Goal: Transaction & Acquisition: Download file/media

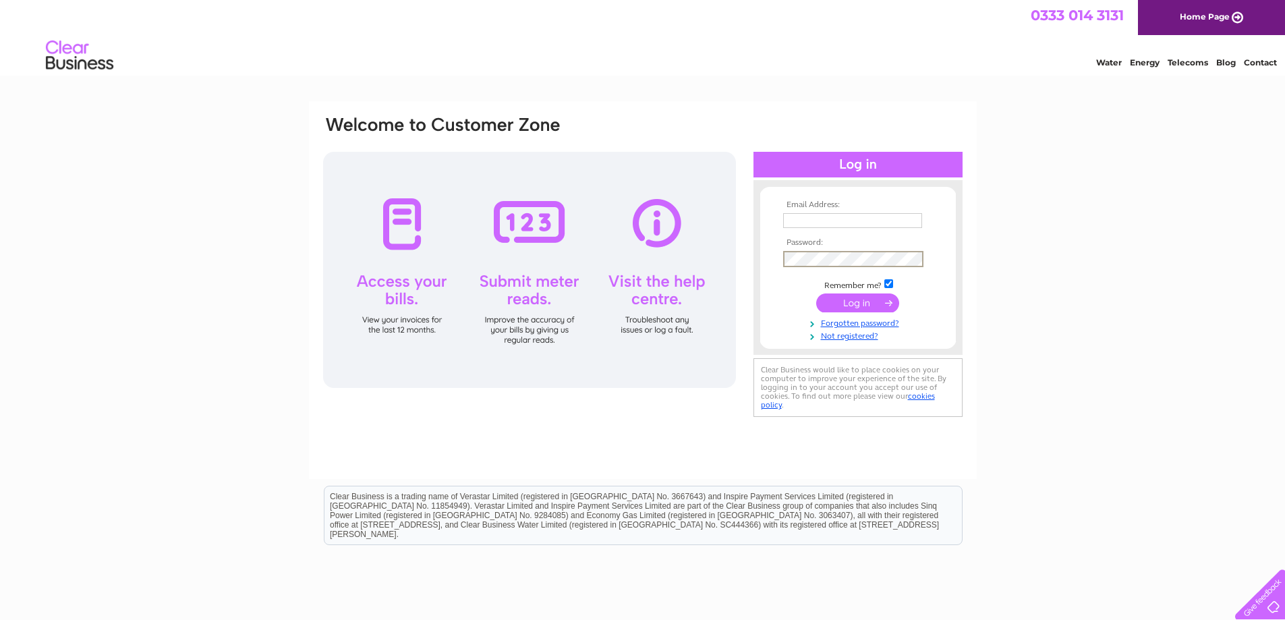
click at [843, 217] on input "text" at bounding box center [852, 220] width 139 height 15
type input "mark@mncopywriting.com"
click at [873, 296] on input "submit" at bounding box center [857, 302] width 83 height 19
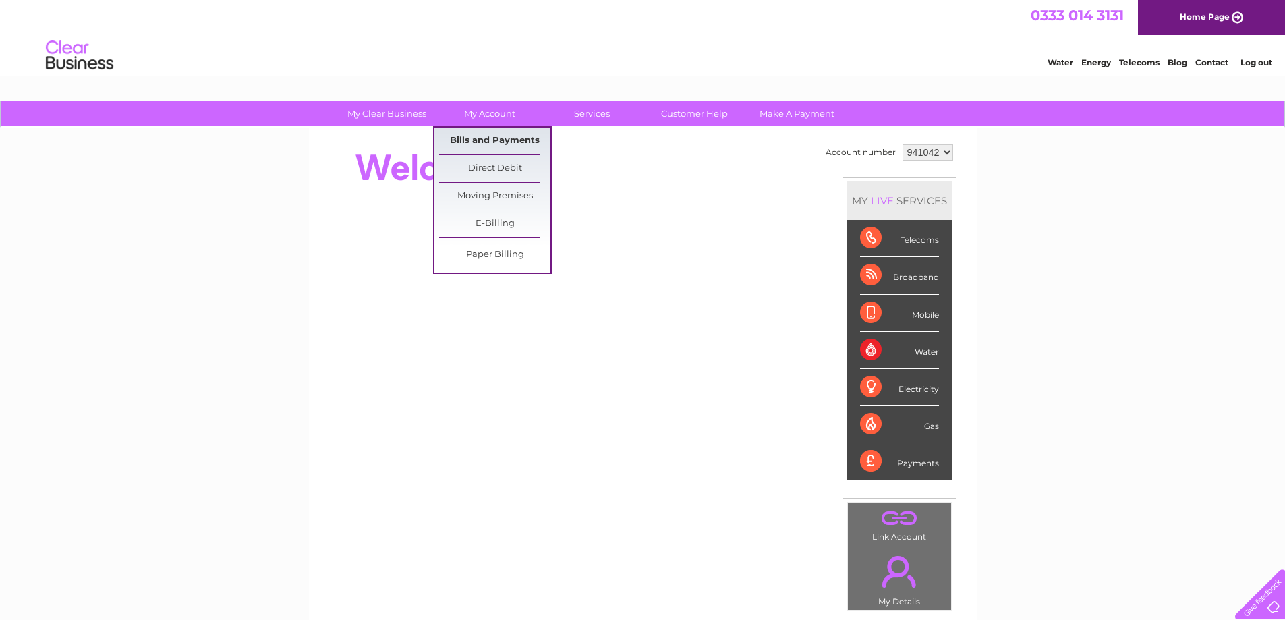
click at [473, 135] on link "Bills and Payments" at bounding box center [494, 141] width 111 height 27
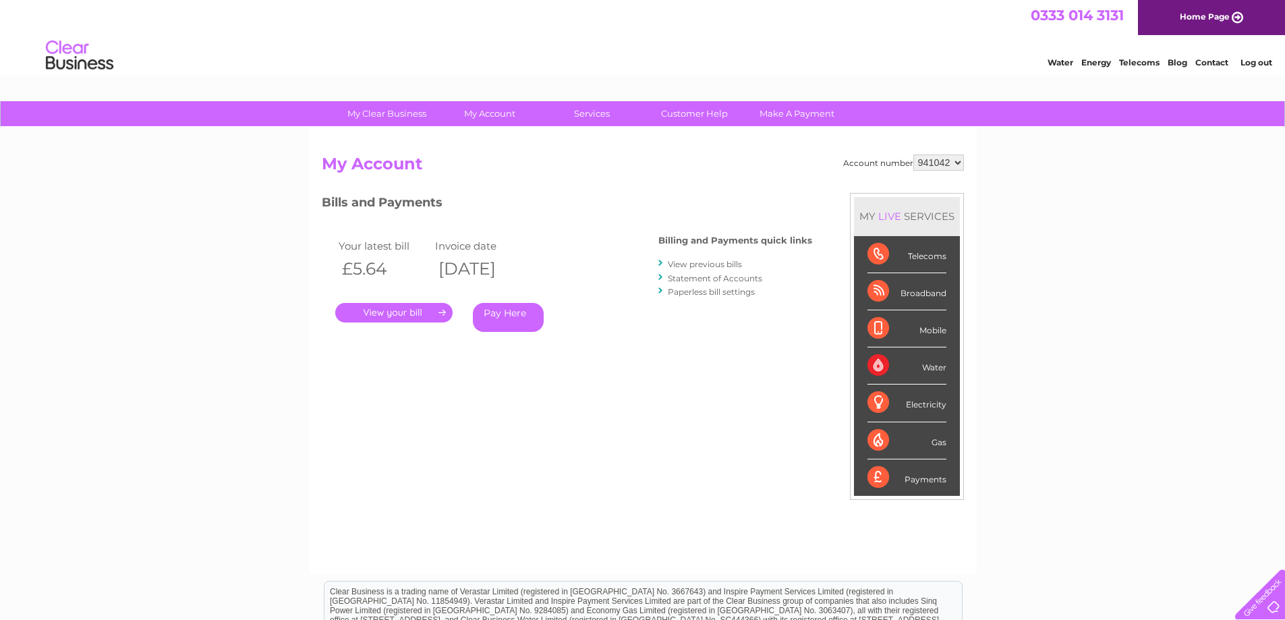
click at [727, 265] on link "View previous bills" at bounding box center [705, 264] width 74 height 10
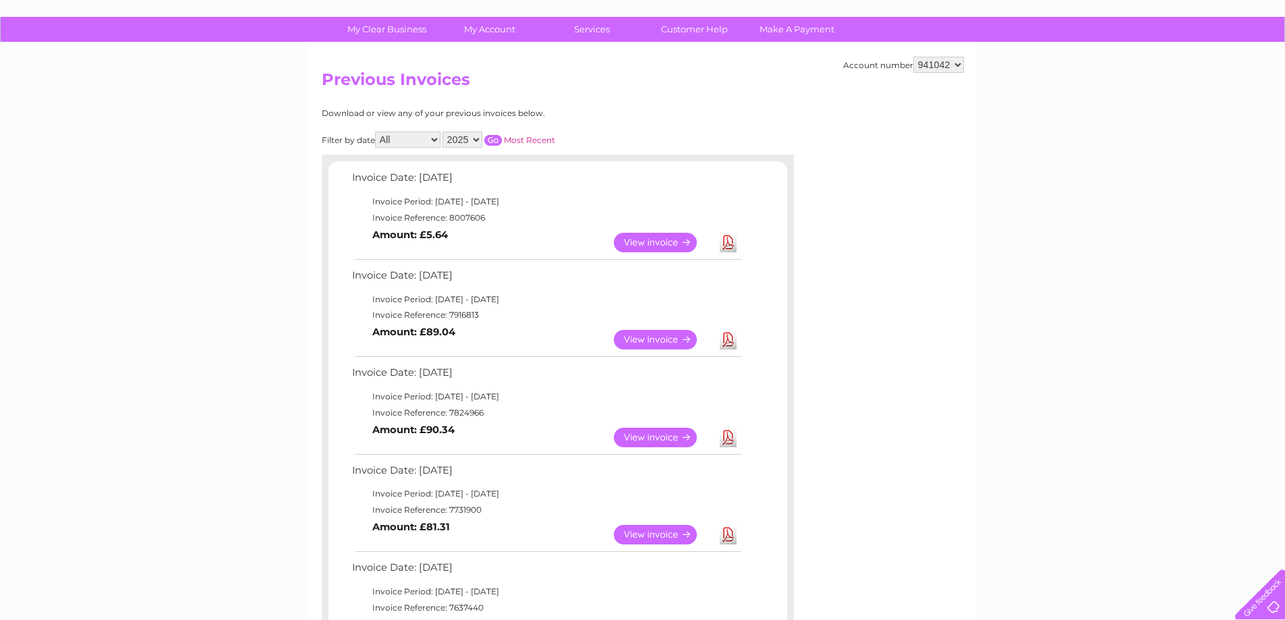
scroll to position [67, 0]
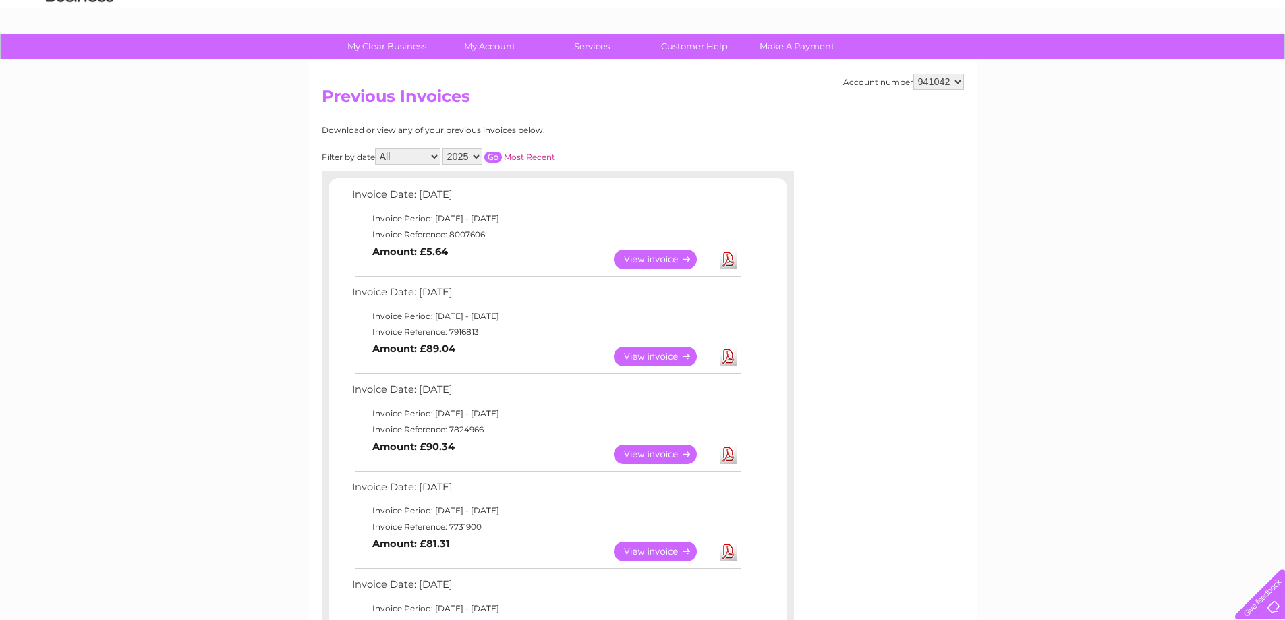
click at [478, 156] on select "2025 2024 2023 2022" at bounding box center [463, 156] width 40 height 16
click at [444, 148] on select "2025 2024 2023 2022" at bounding box center [463, 156] width 40 height 16
click at [493, 156] on input "button" at bounding box center [493, 157] width 18 height 11
click at [725, 260] on link "Download" at bounding box center [728, 260] width 17 height 20
click at [476, 155] on select "2025 2024 2023 2022" at bounding box center [463, 156] width 40 height 16
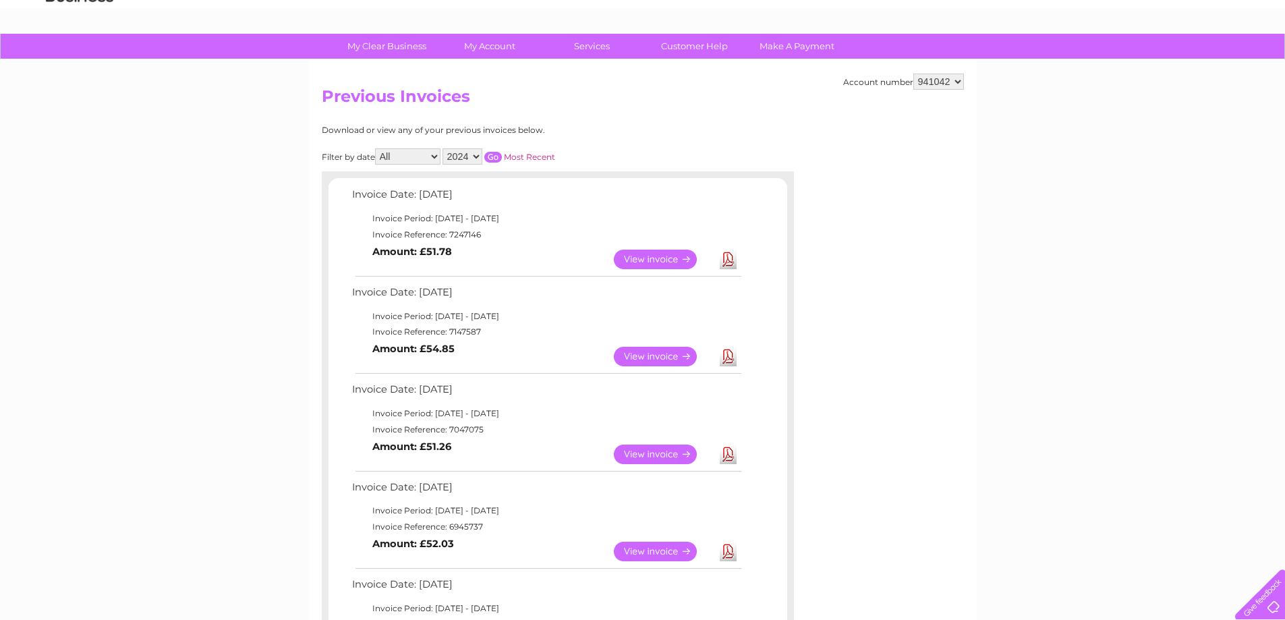
select select "2025"
click at [444, 148] on select "2025 2024 2023 2022" at bounding box center [463, 156] width 40 height 16
click at [493, 157] on input "button" at bounding box center [493, 157] width 18 height 11
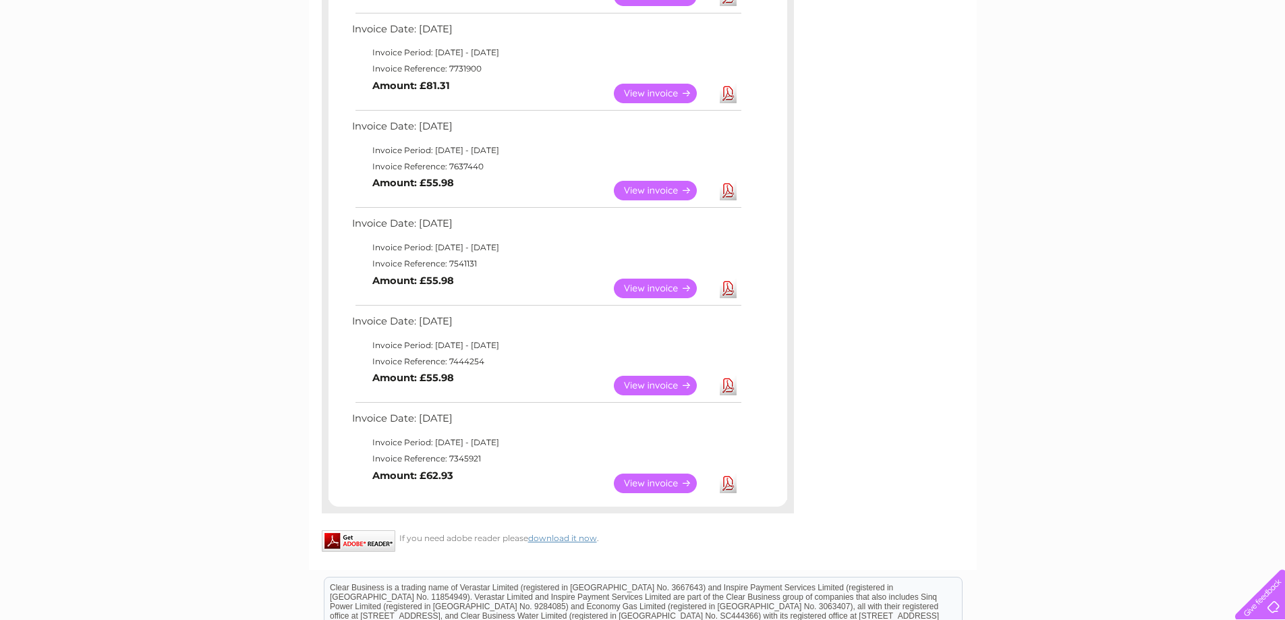
scroll to position [675, 0]
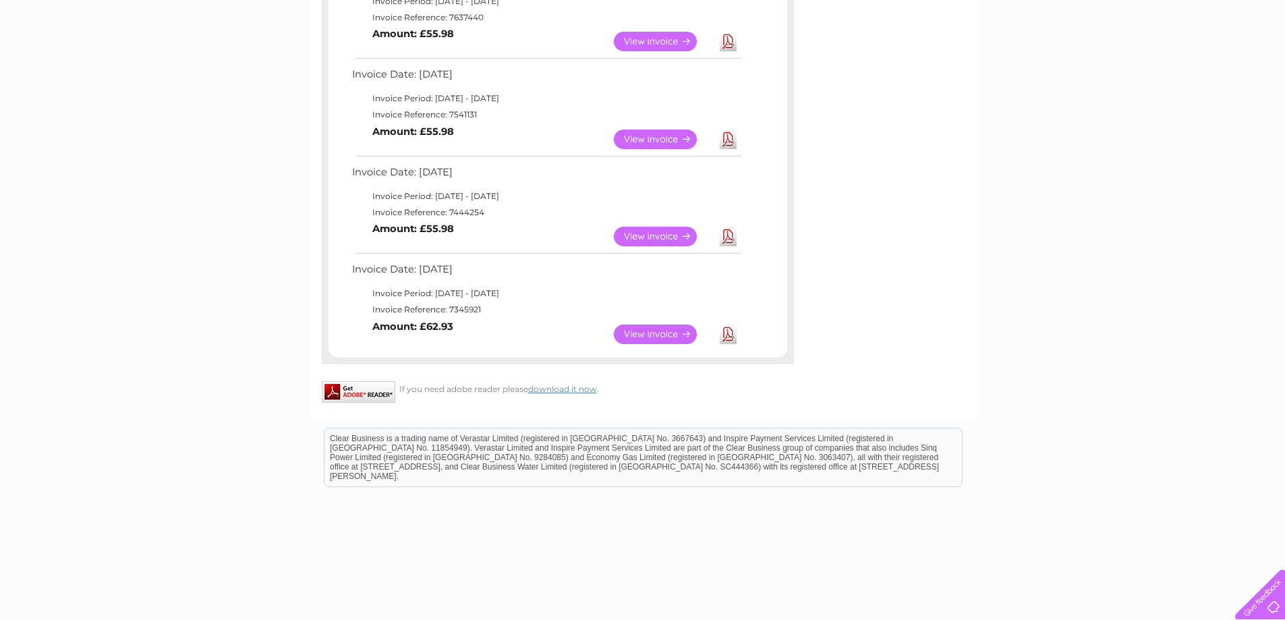
click at [731, 334] on link "Download" at bounding box center [728, 335] width 17 height 20
click at [727, 234] on link "Download" at bounding box center [728, 237] width 17 height 20
click at [730, 138] on link "Download" at bounding box center [728, 140] width 17 height 20
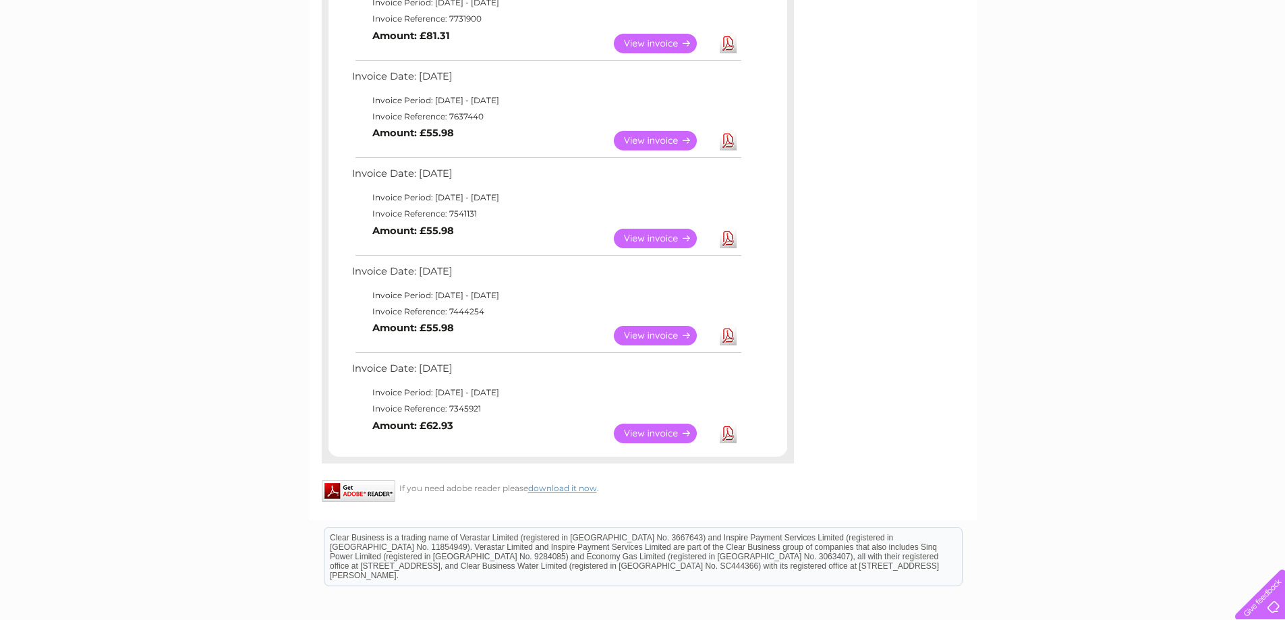
scroll to position [540, 0]
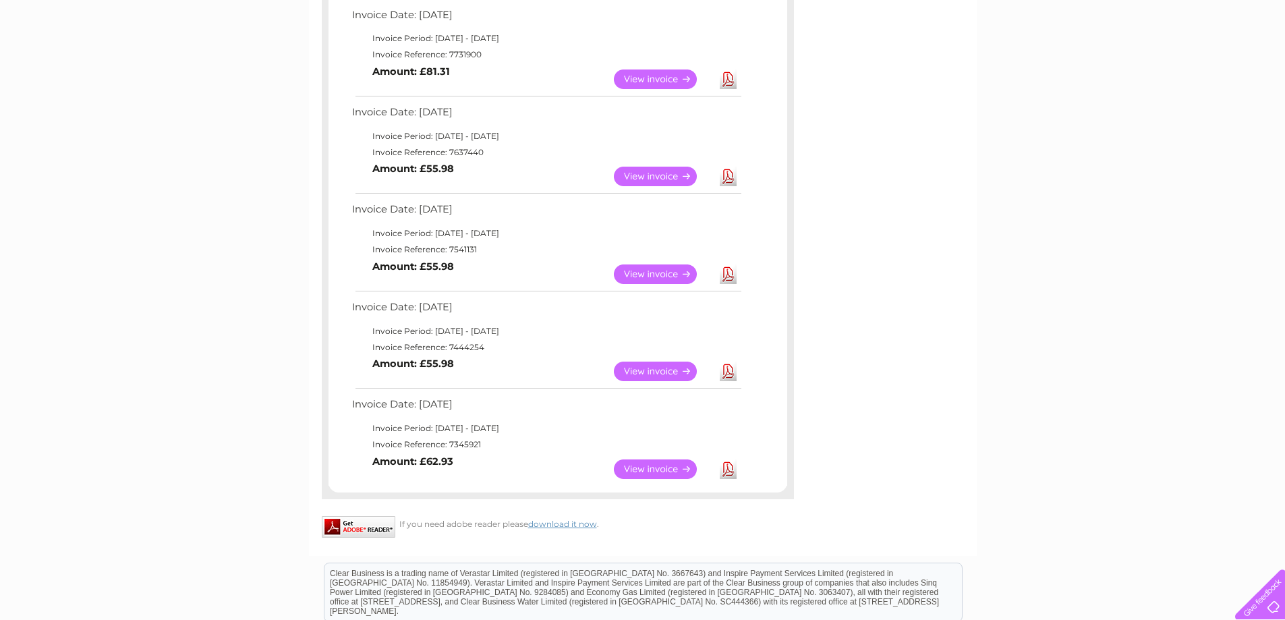
click at [726, 173] on link "Download" at bounding box center [728, 177] width 17 height 20
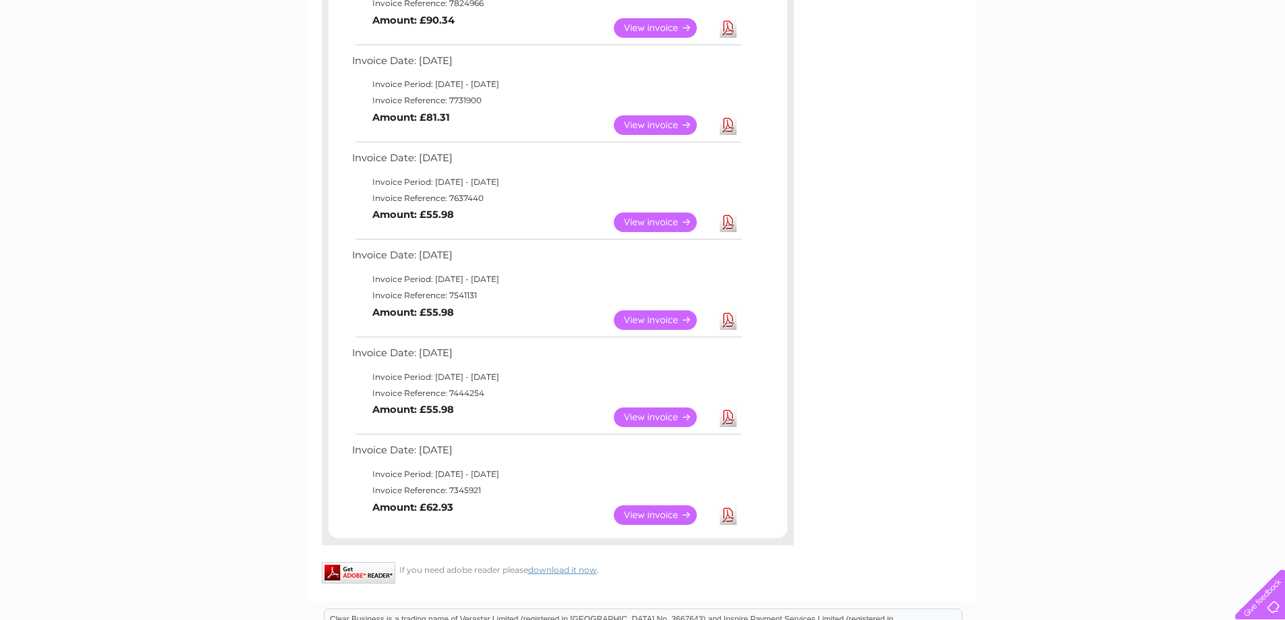
scroll to position [472, 0]
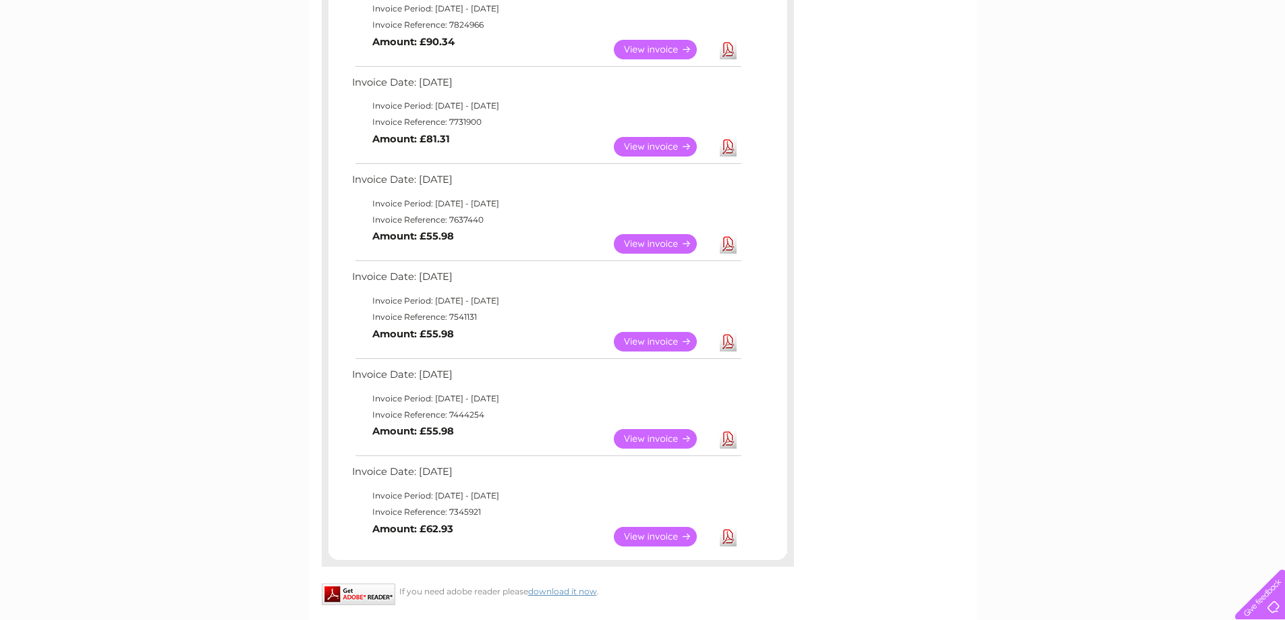
click at [729, 148] on link "Download" at bounding box center [728, 147] width 17 height 20
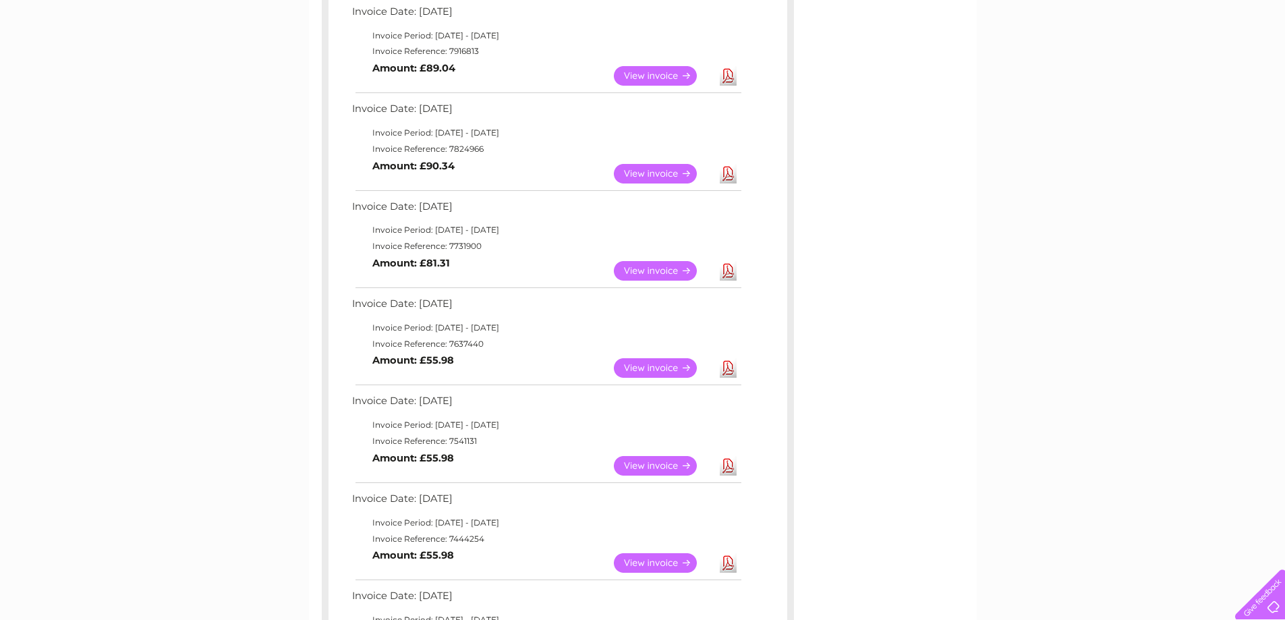
scroll to position [337, 0]
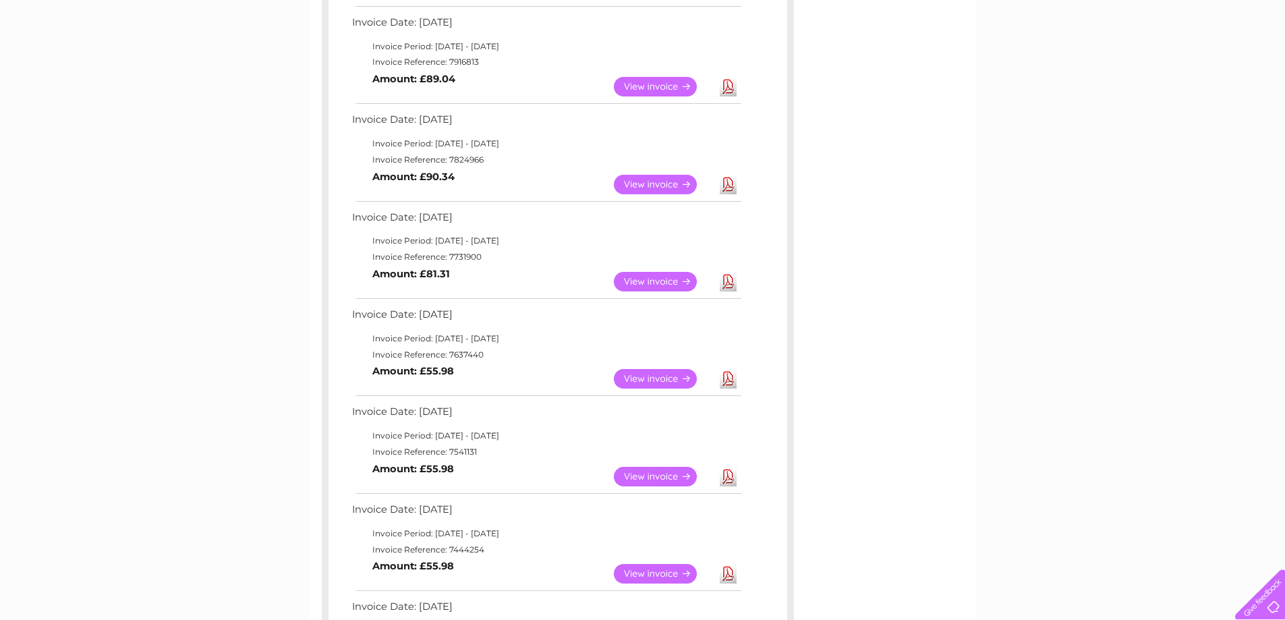
click at [724, 184] on link "Download" at bounding box center [728, 185] width 17 height 20
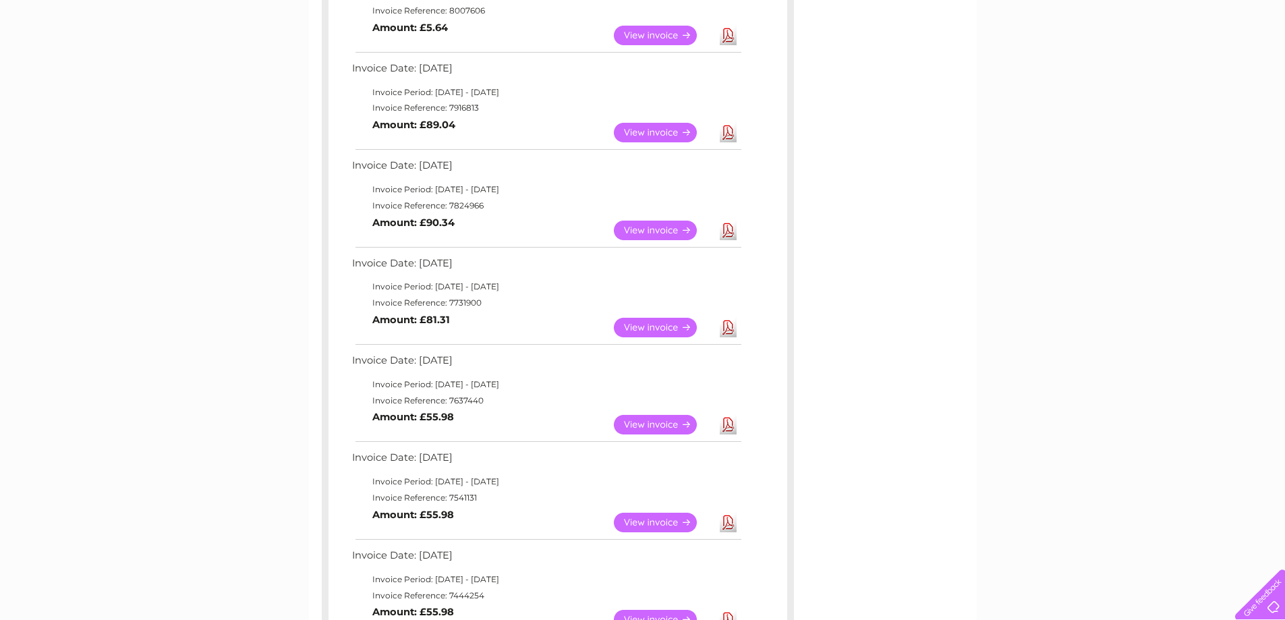
scroll to position [270, 0]
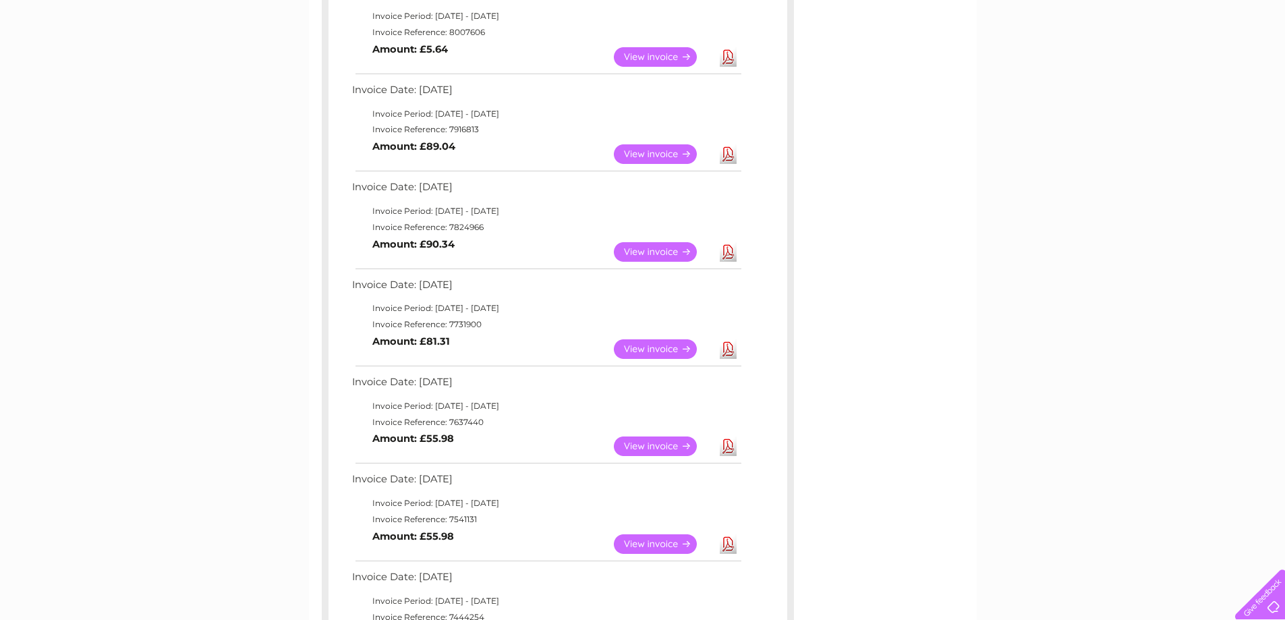
click at [729, 154] on link "Download" at bounding box center [728, 154] width 17 height 20
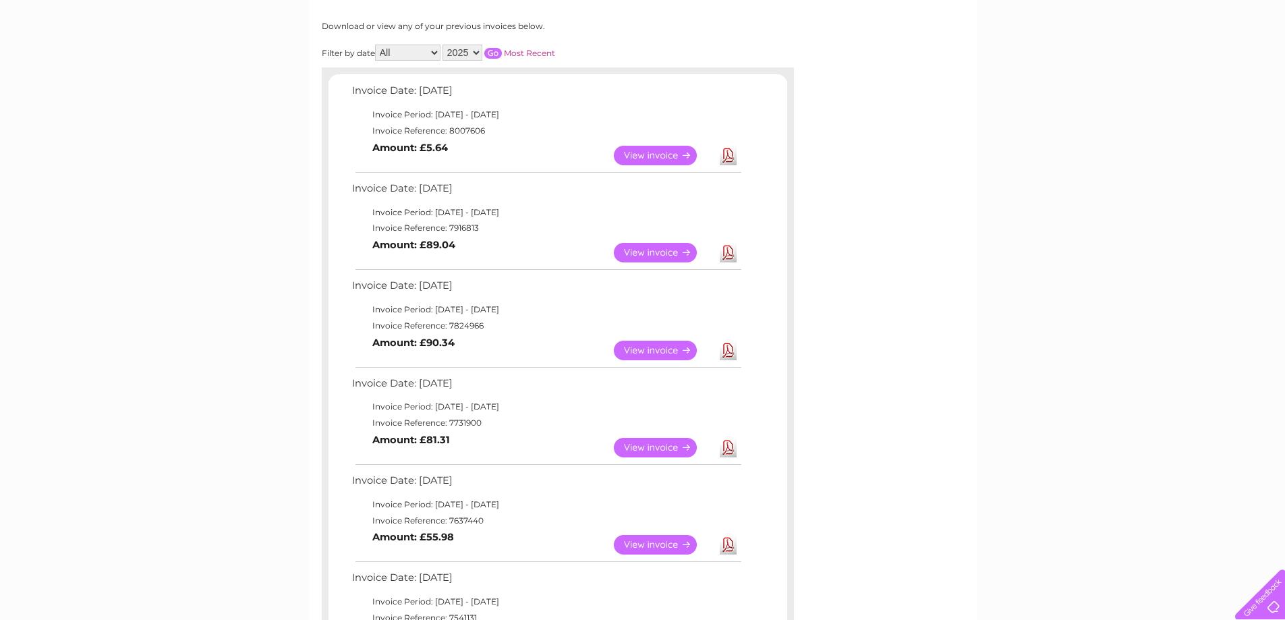
scroll to position [135, 0]
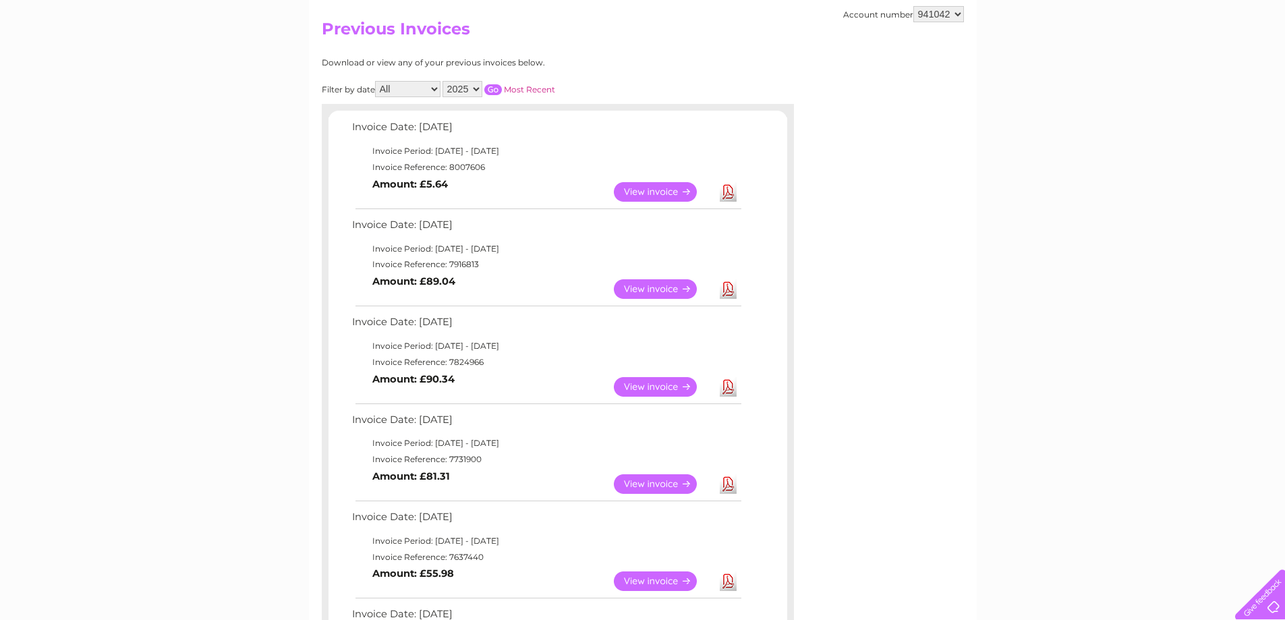
click at [729, 196] on link "Download" at bounding box center [728, 192] width 17 height 20
